Goal: Task Accomplishment & Management: Use online tool/utility

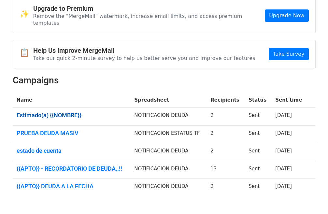
click at [63, 112] on link "Estimado(a) {{NOMBRE}}" at bounding box center [72, 115] width 110 height 7
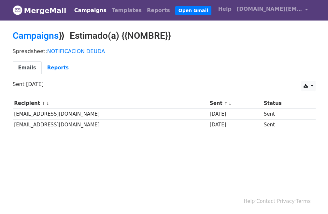
click at [77, 51] on link "NOTIFICACION DEUDA" at bounding box center [76, 51] width 58 height 6
click at [175, 12] on link "Open Gmail" at bounding box center [193, 10] width 36 height 9
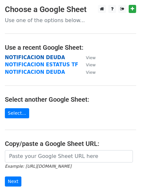
click at [42, 58] on strong "NOTIFICACION DEUDA" at bounding box center [35, 58] width 60 height 6
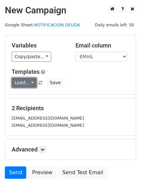
click at [30, 83] on link "Load..." at bounding box center [24, 83] width 25 height 10
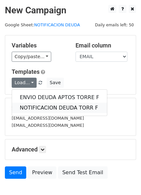
click at [41, 106] on link "NOTIFICACION DEUDA TORR F" at bounding box center [59, 108] width 95 height 10
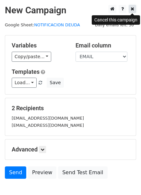
click at [132, 10] on icon at bounding box center [133, 9] width 4 height 5
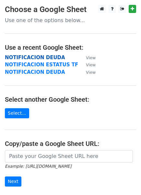
click at [44, 58] on strong "NOTIFICACION DEUDA" at bounding box center [35, 58] width 60 height 6
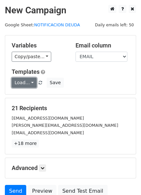
click at [30, 82] on link "Load..." at bounding box center [24, 83] width 25 height 10
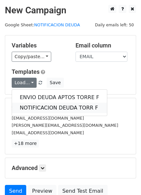
click at [40, 107] on link "NOTIFICACION DEUDA TORR F" at bounding box center [59, 108] width 95 height 10
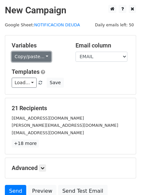
click at [38, 55] on link "Copy/paste..." at bounding box center [32, 57] width 40 height 10
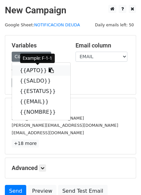
click at [29, 70] on link "{{APTO}}" at bounding box center [41, 70] width 59 height 10
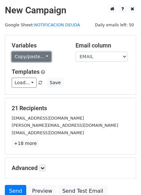
click at [42, 55] on link "Copy/paste..." at bounding box center [32, 57] width 40 height 10
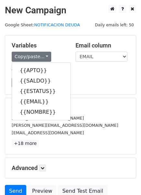
scroll to position [58, 0]
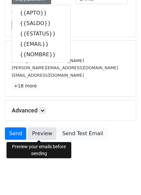
click at [38, 133] on link "Preview" at bounding box center [42, 134] width 29 height 12
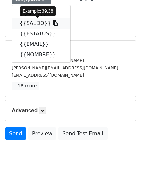
click at [34, 22] on link "{{SALDO}}" at bounding box center [41, 23] width 59 height 10
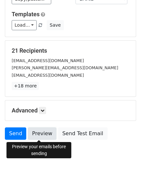
click at [37, 132] on link "Preview" at bounding box center [42, 134] width 29 height 12
click at [38, 133] on link "Preview" at bounding box center [42, 134] width 29 height 12
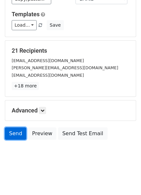
click at [12, 134] on link "Send" at bounding box center [15, 134] width 21 height 12
